Goal: Task Accomplishment & Management: Use online tool/utility

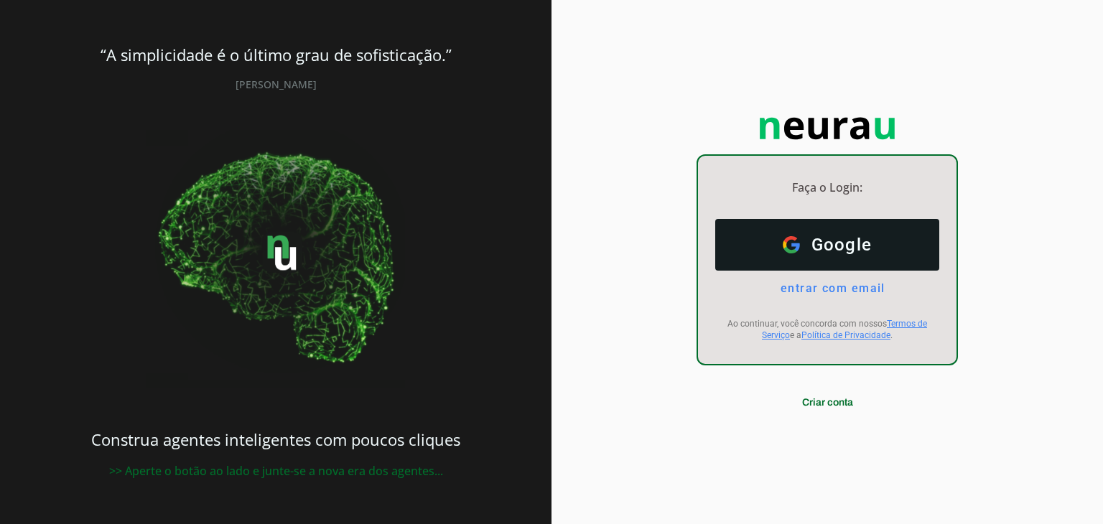
click at [803, 259] on button "Google Google" at bounding box center [827, 245] width 224 height 52
